Goal: Task Accomplishment & Management: Manage account settings

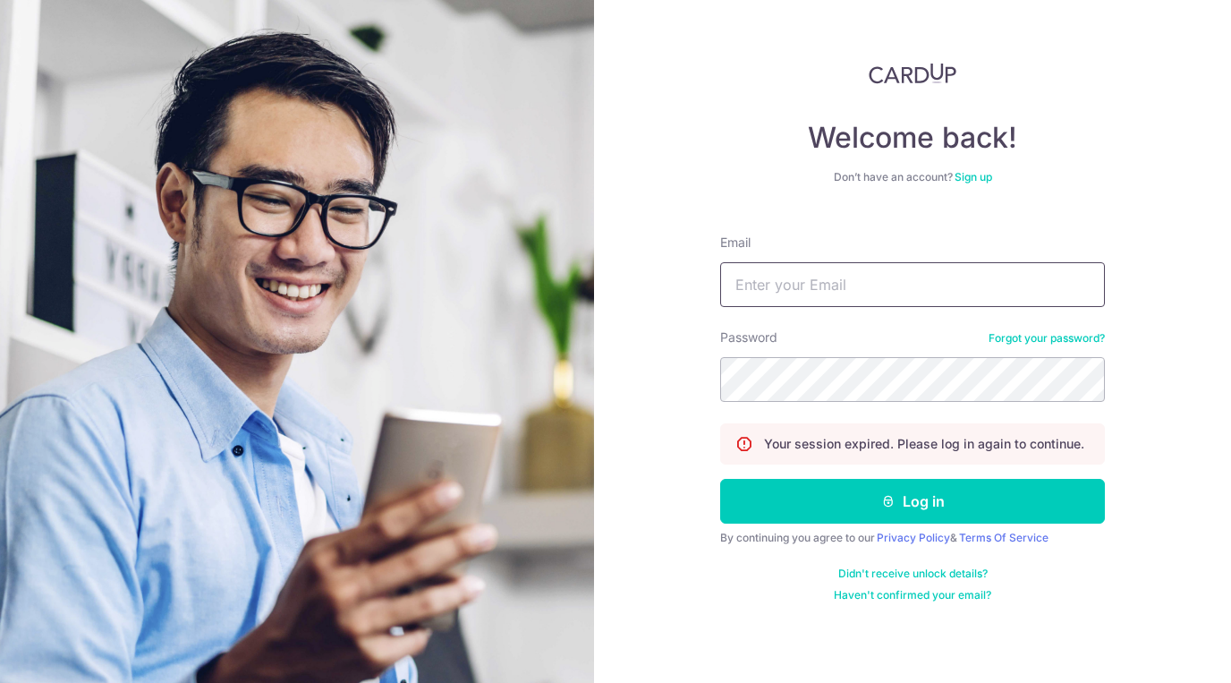
click at [766, 296] on input "Email" at bounding box center [912, 284] width 385 height 45
type input "[EMAIL_ADDRESS][DOMAIN_NAME]"
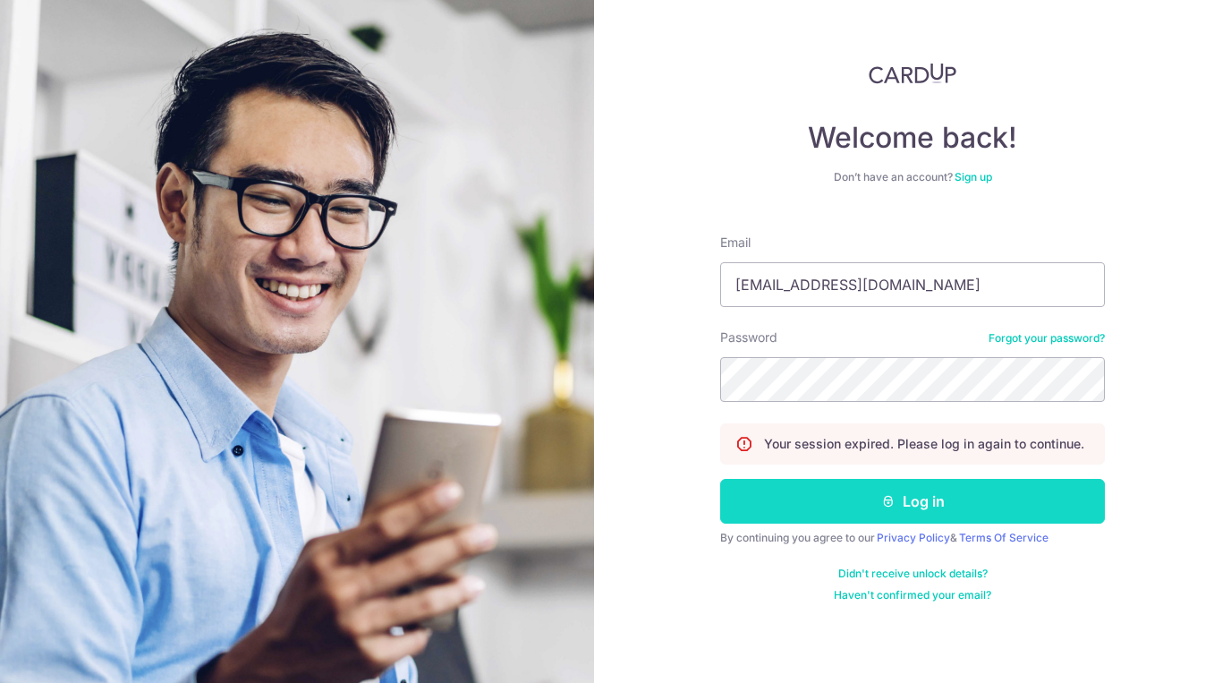
click at [866, 502] on button "Log in" at bounding box center [912, 501] width 385 height 45
